Goal: Information Seeking & Learning: Learn about a topic

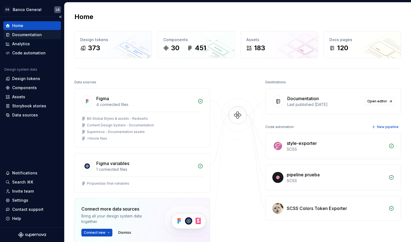
click at [27, 32] on div "Documentation" at bounding box center [27, 35] width 30 height 6
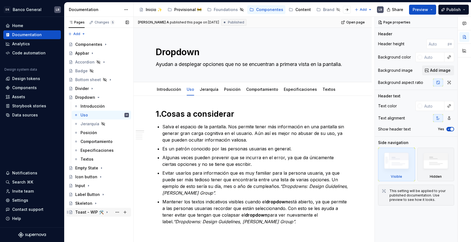
click at [106, 213] on icon "Page tree" at bounding box center [107, 212] width 4 height 4
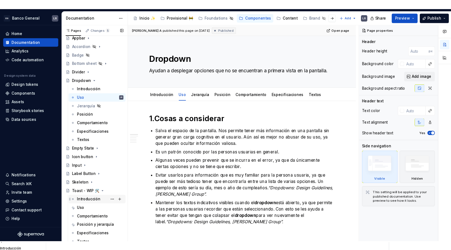
scroll to position [26, 0]
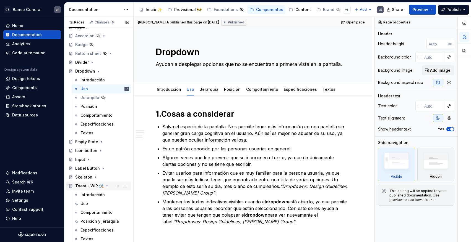
click at [88, 188] on div "Toast - WIP 🛠️" at bounding box center [89, 187] width 28 height 6
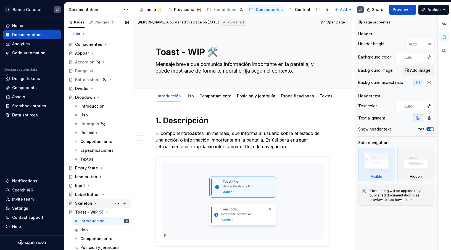
click at [95, 202] on icon "Page tree" at bounding box center [95, 204] width 4 height 4
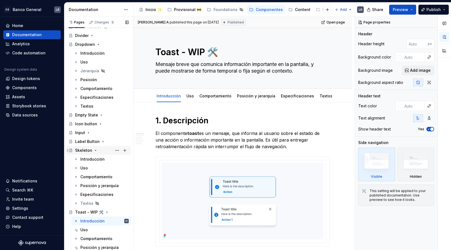
scroll to position [55, 0]
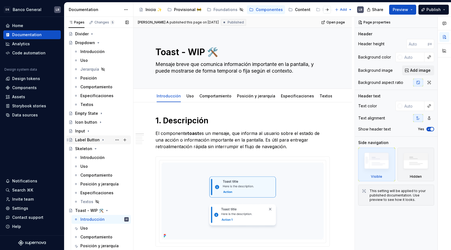
click at [102, 139] on icon "Page tree" at bounding box center [103, 140] width 4 height 4
click at [88, 134] on div "Input" at bounding box center [102, 131] width 54 height 8
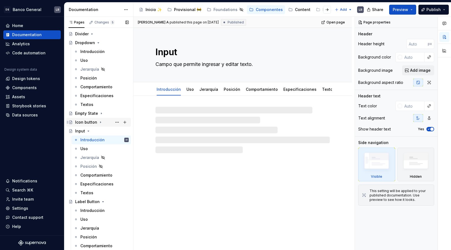
click at [99, 124] on icon "Page tree" at bounding box center [100, 122] width 4 height 4
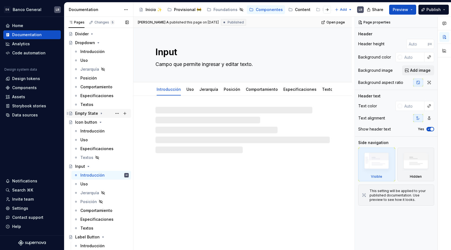
click at [101, 113] on icon "Page tree" at bounding box center [101, 113] width 1 height 1
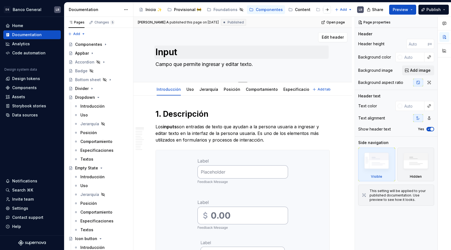
type textarea "*"
